Goal: Transaction & Acquisition: Purchase product/service

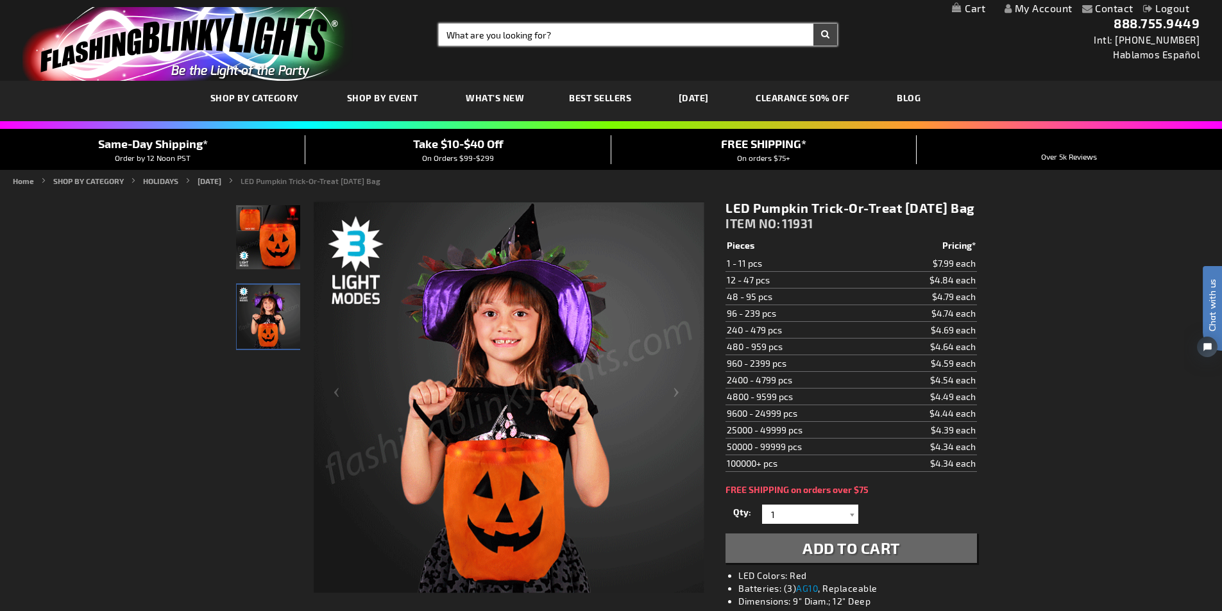
click at [516, 42] on input "Search" at bounding box center [638, 35] width 398 height 22
type input "12635"
click at [813, 24] on button "Search" at bounding box center [825, 35] width 24 height 22
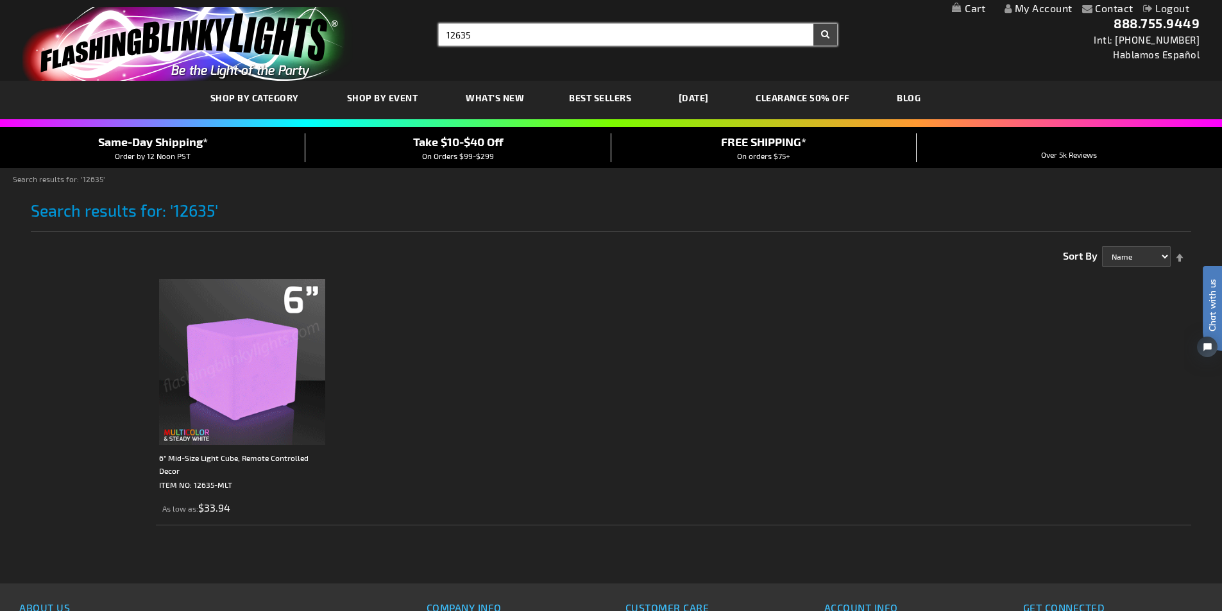
drag, startPoint x: 514, startPoint y: 38, endPoint x: 420, endPoint y: 28, distance: 94.1
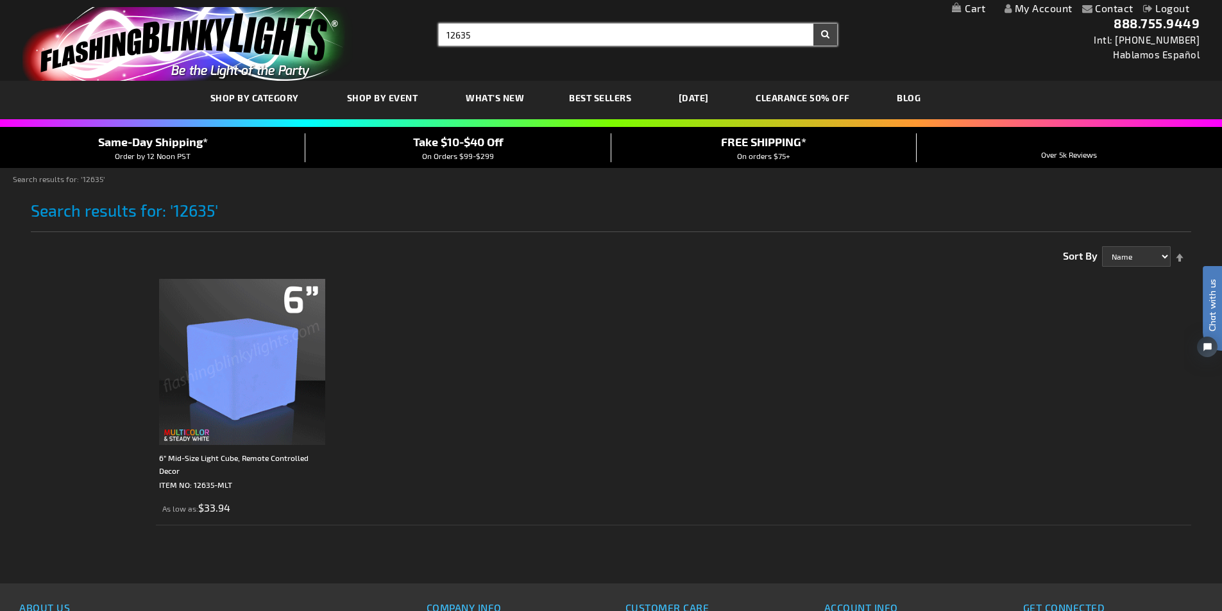
click at [420, 28] on div "Toggle Nav Search Search 12635 × Search 888.755.9449 Intl: 818-753-8303 Hablamo…" at bounding box center [611, 40] width 1222 height 81
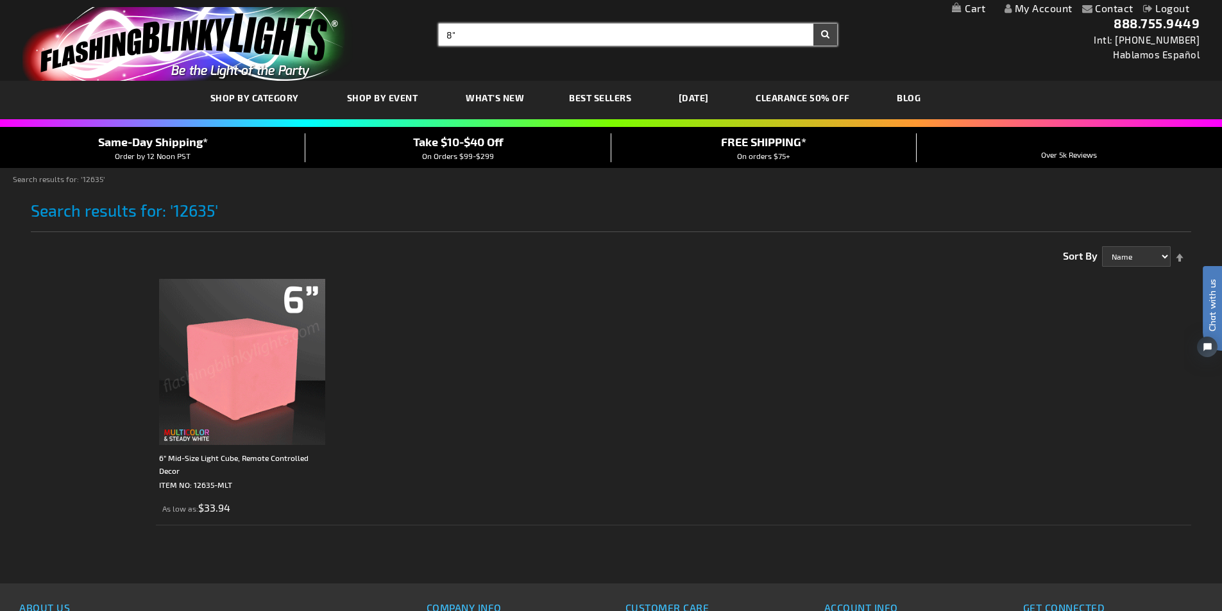
type input "8""
click at [813, 24] on button "Search" at bounding box center [825, 35] width 24 height 22
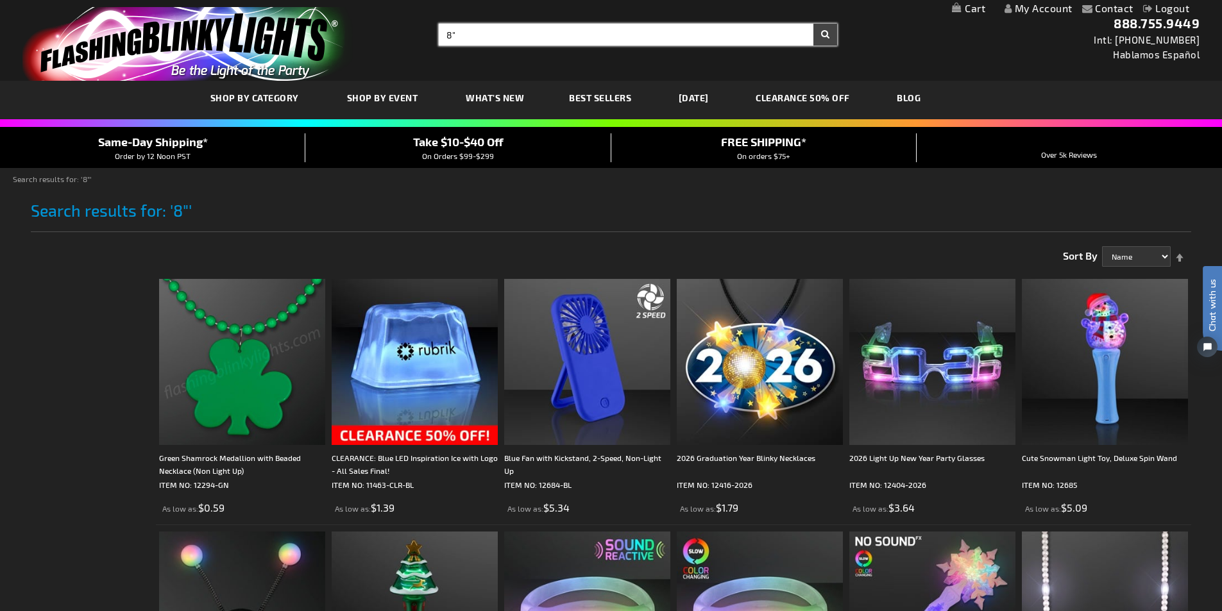
click at [502, 25] on input "8"" at bounding box center [638, 35] width 398 height 22
type input "8" cube"
click at [813, 24] on button "Search" at bounding box center [825, 35] width 24 height 22
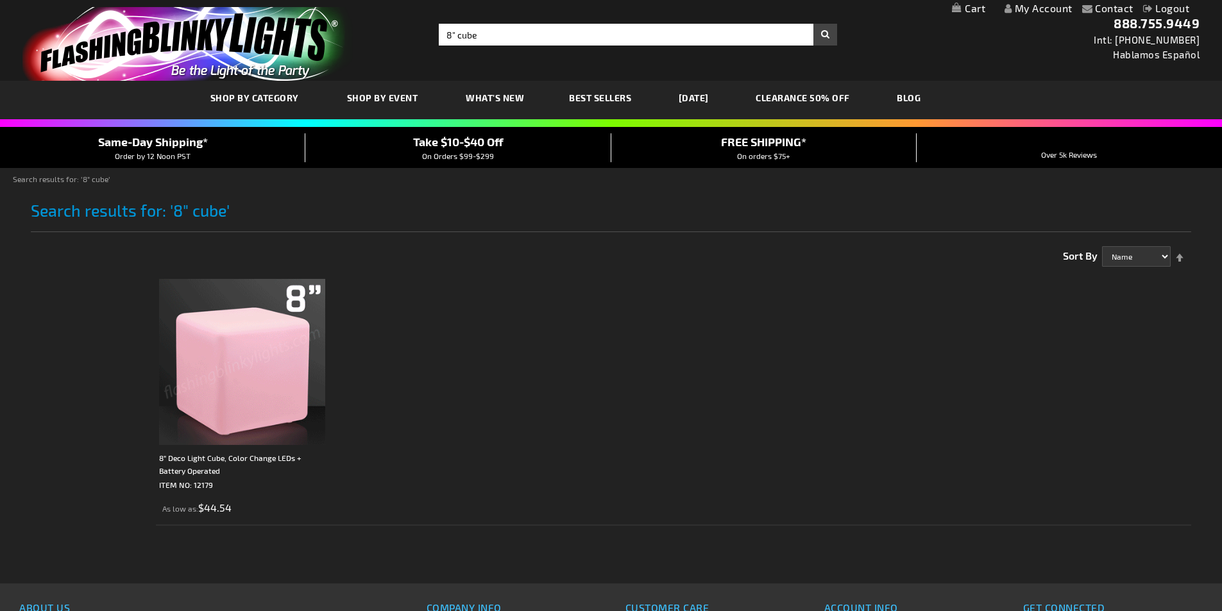
click at [264, 357] on img at bounding box center [242, 362] width 166 height 166
